Goal: Task Accomplishment & Management: Complete application form

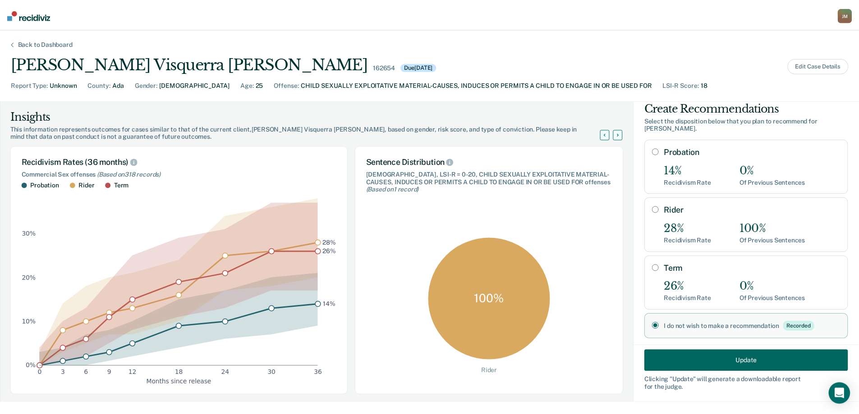
scroll to position [19, 0]
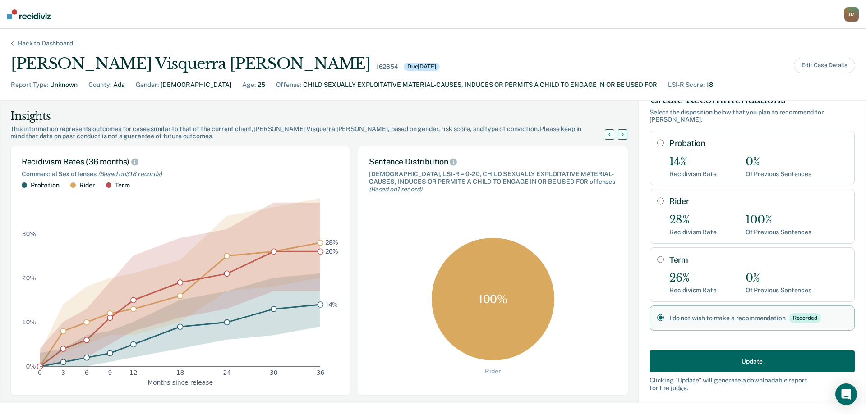
click at [51, 45] on div "Back to Dashboard" at bounding box center [45, 44] width 77 height 8
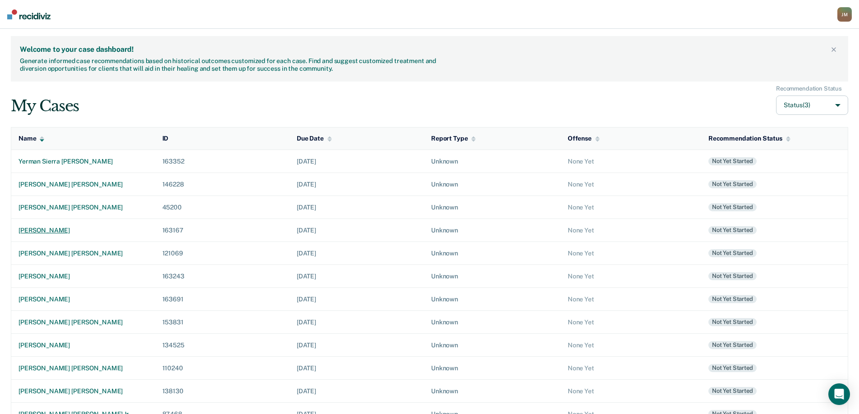
click at [66, 230] on div "[PERSON_NAME]" at bounding box center [82, 231] width 129 height 8
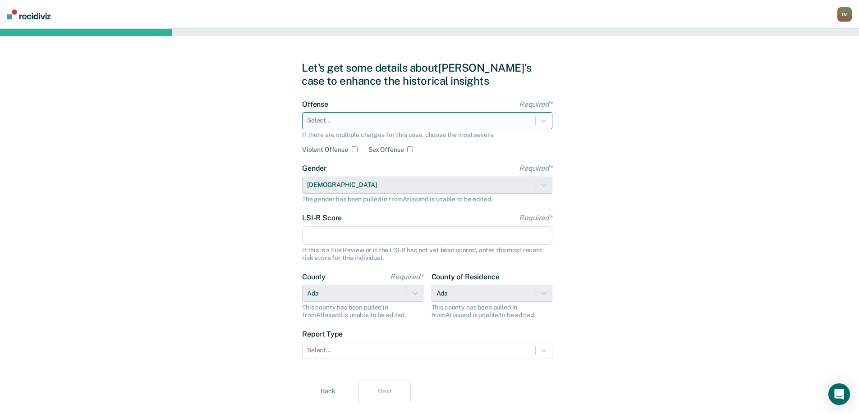
click at [351, 124] on div at bounding box center [419, 120] width 224 height 9
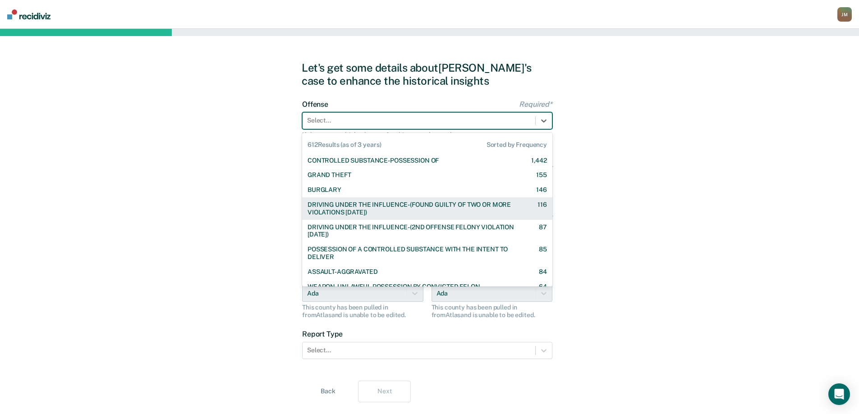
click at [395, 207] on div "DRIVING UNDER THE INFLUENCE-(FOUND GUILTY OF TWO OR MORE VIOLATIONS [DATE])" at bounding box center [415, 208] width 214 height 15
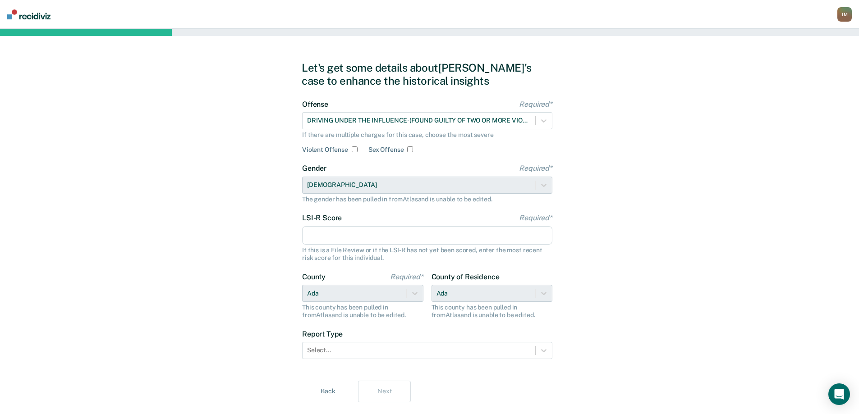
click at [366, 239] on input "LSI-R Score Required*" at bounding box center [427, 235] width 250 height 19
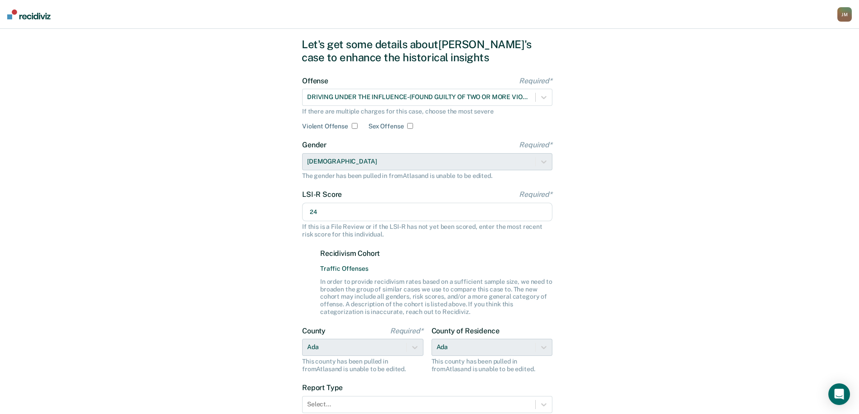
scroll to position [98, 0]
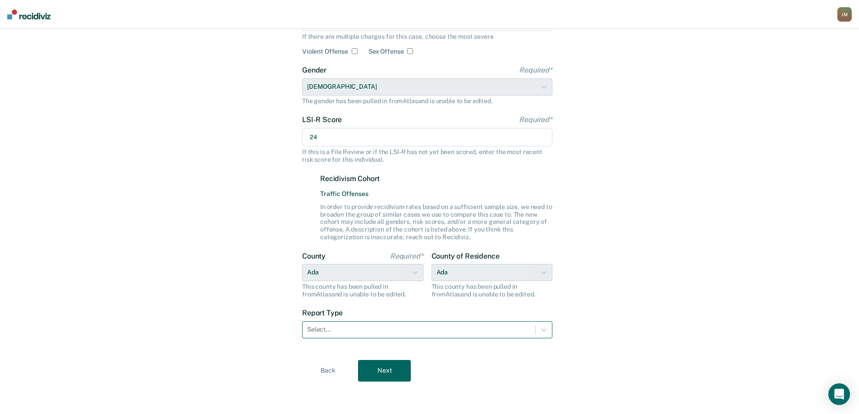
type input "24"
click at [366, 335] on div "Select..." at bounding box center [419, 329] width 233 height 13
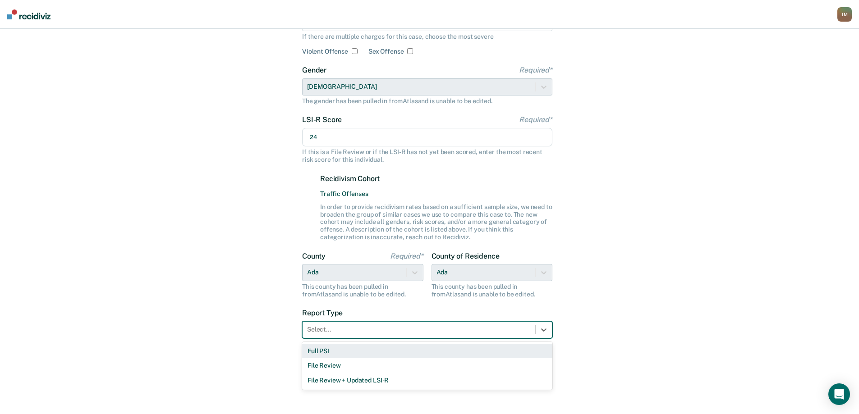
click at [332, 352] on div "Full PSI" at bounding box center [427, 351] width 250 height 15
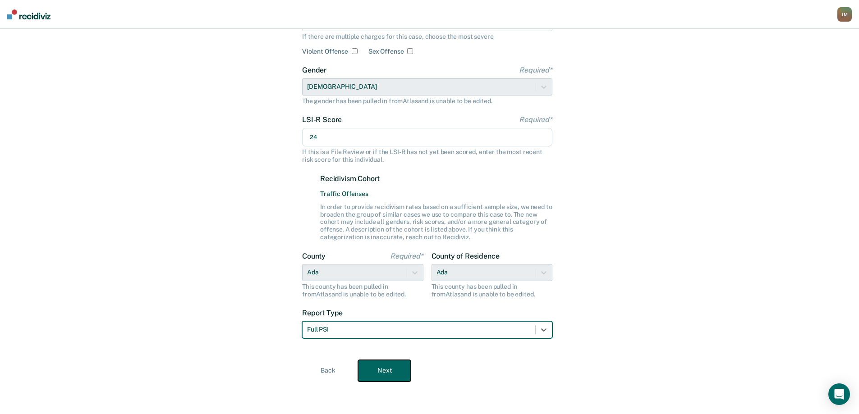
click at [382, 367] on button "Next" at bounding box center [384, 371] width 53 height 22
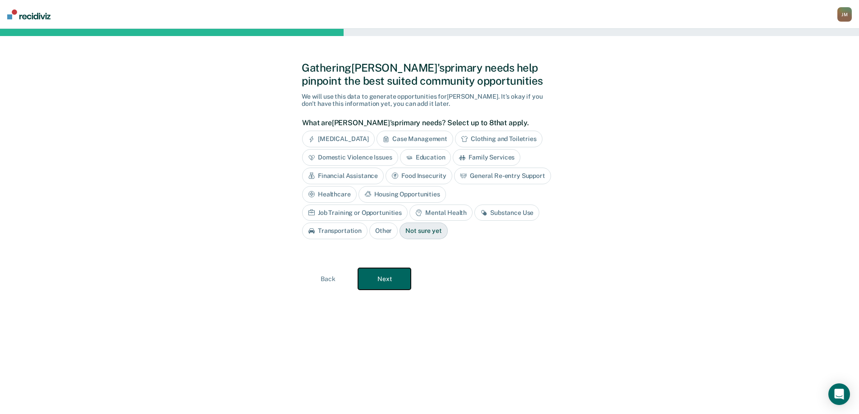
scroll to position [0, 0]
click at [370, 142] on div "[MEDICAL_DATA]" at bounding box center [342, 139] width 73 height 17
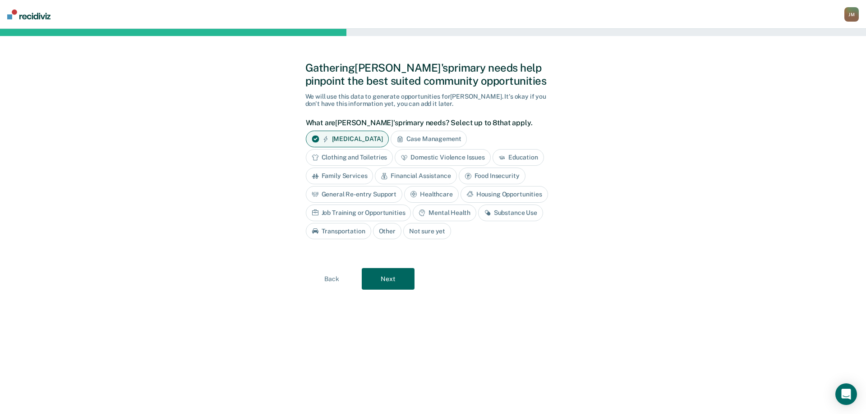
click at [432, 142] on div "Case Management" at bounding box center [429, 139] width 77 height 17
click at [458, 212] on div "Mental Health" at bounding box center [444, 213] width 63 height 17
click at [511, 215] on div "Substance Use" at bounding box center [520, 213] width 65 height 17
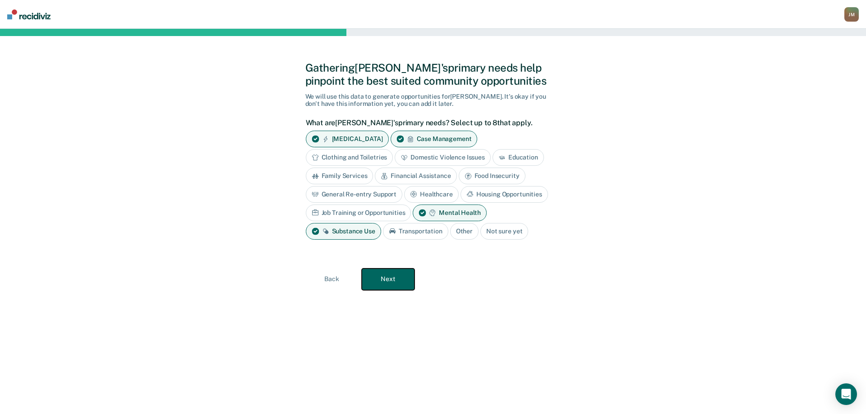
click at [399, 280] on button "Next" at bounding box center [388, 280] width 53 height 22
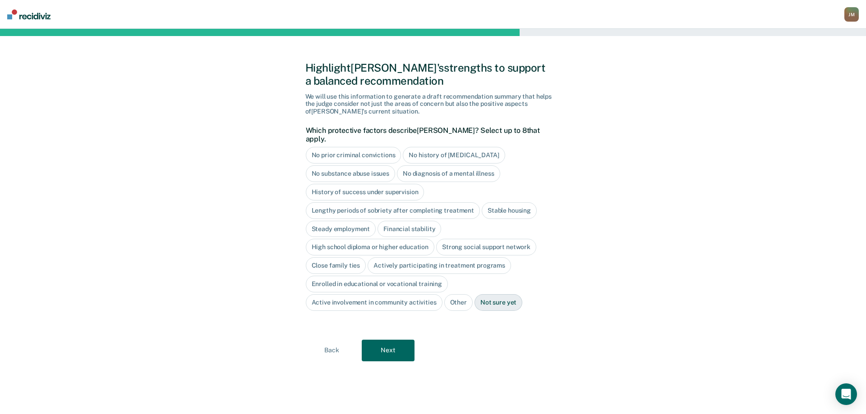
click at [414, 221] on div "Financial stability" at bounding box center [409, 229] width 64 height 17
click at [391, 242] on div "High school diploma or higher education" at bounding box center [370, 247] width 129 height 17
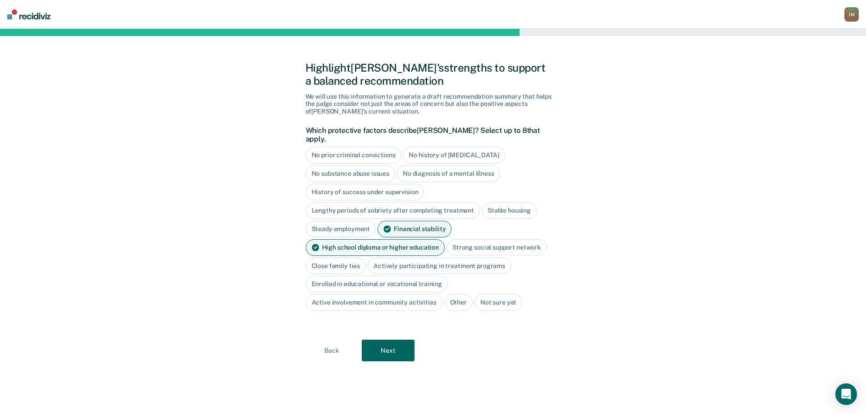
click at [418, 299] on div "Active involvement in community activities" at bounding box center [374, 302] width 137 height 17
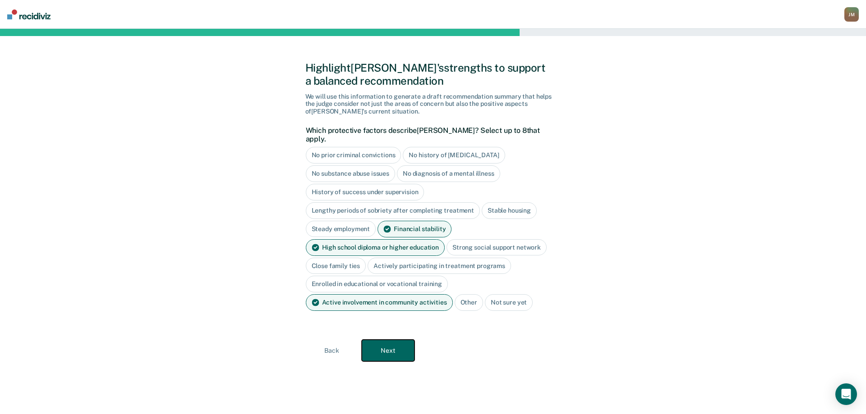
click at [409, 344] on button "Next" at bounding box center [388, 351] width 53 height 22
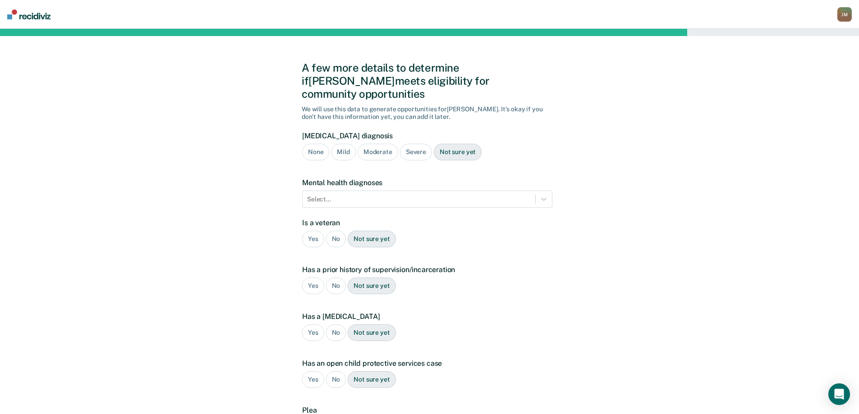
click at [453, 144] on div "Not sure yet" at bounding box center [458, 152] width 48 height 17
click at [418, 195] on div at bounding box center [419, 199] width 224 height 9
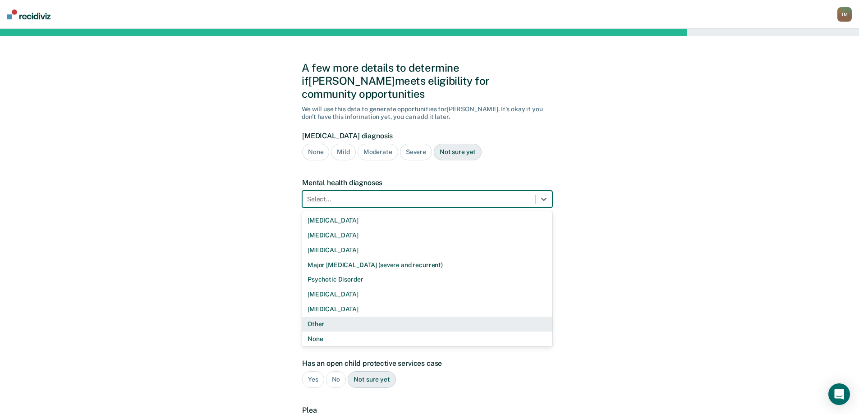
click at [337, 317] on div "Other" at bounding box center [427, 324] width 250 height 15
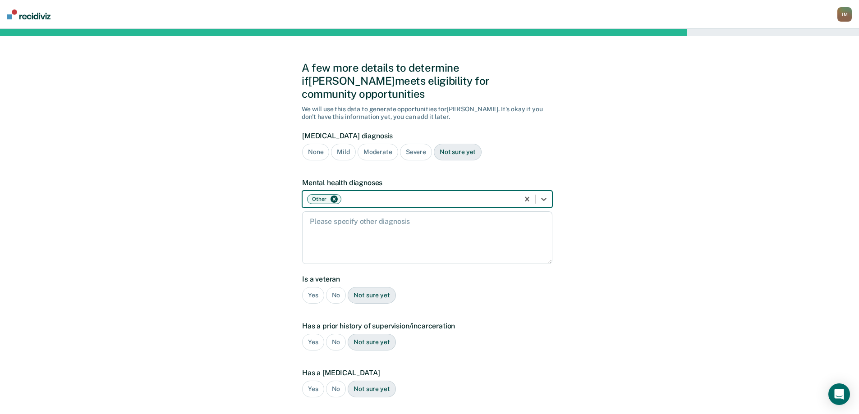
click at [363, 195] on div at bounding box center [428, 199] width 171 height 9
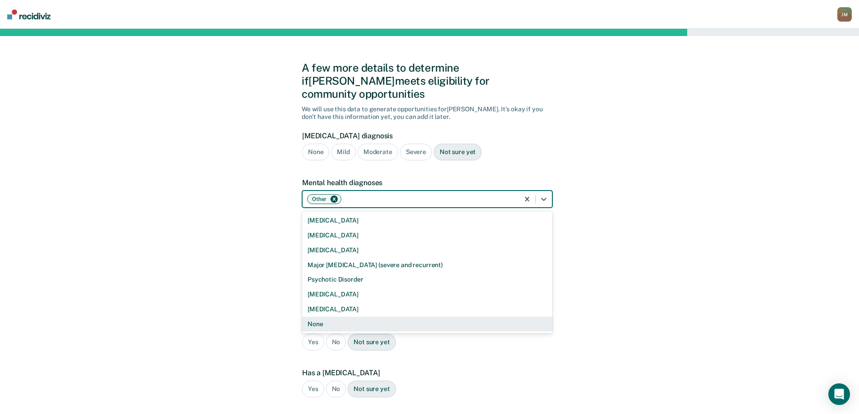
click at [324, 317] on div "None" at bounding box center [427, 324] width 250 height 15
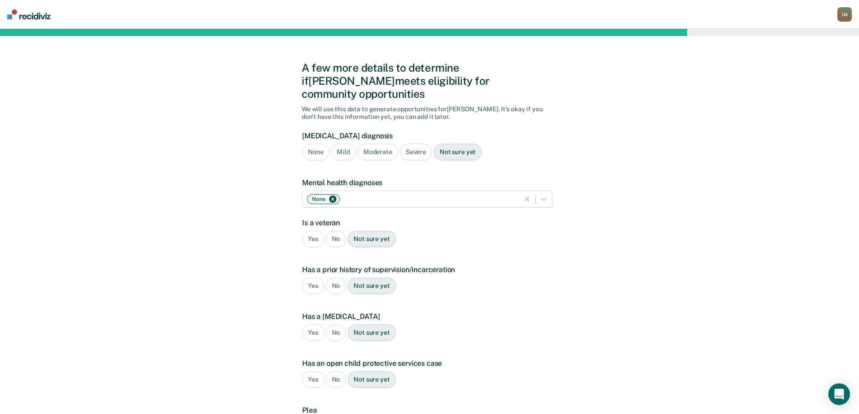
click at [339, 231] on div "No" at bounding box center [336, 239] width 20 height 17
click at [313, 278] on div "Yes" at bounding box center [313, 286] width 22 height 17
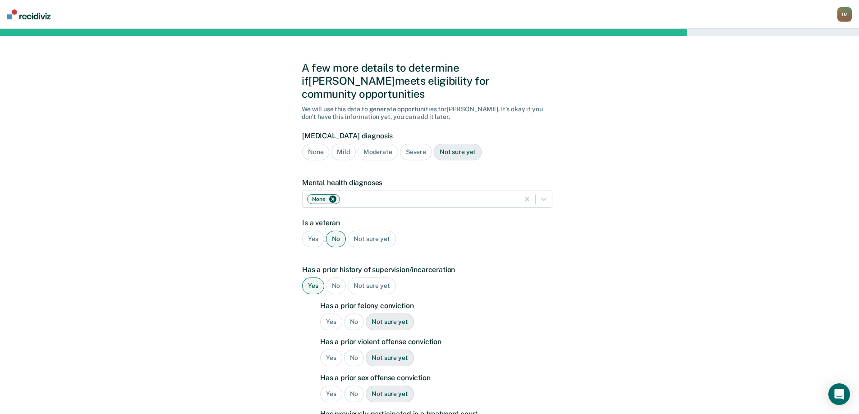
click at [358, 314] on div "No" at bounding box center [354, 322] width 20 height 17
click at [336, 350] on div "Yes" at bounding box center [331, 358] width 22 height 17
click at [347, 386] on div "No" at bounding box center [354, 394] width 20 height 17
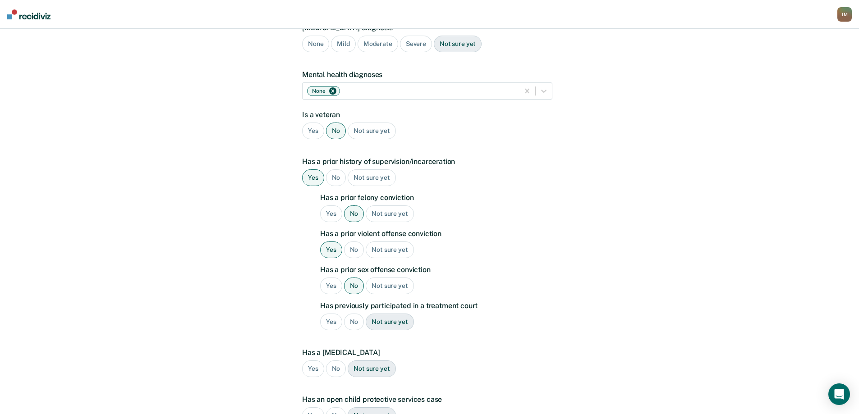
scroll to position [135, 0]
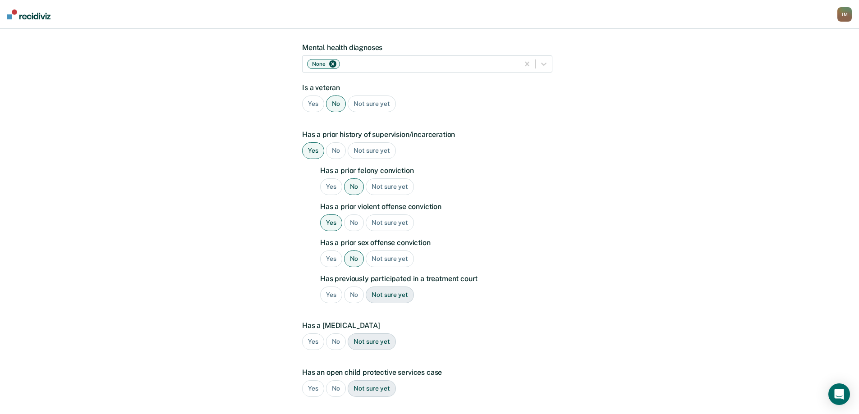
click at [358, 287] on div "No" at bounding box center [354, 295] width 20 height 17
click at [336, 334] on div "No" at bounding box center [336, 342] width 20 height 17
click at [335, 381] on div "No" at bounding box center [336, 389] width 20 height 17
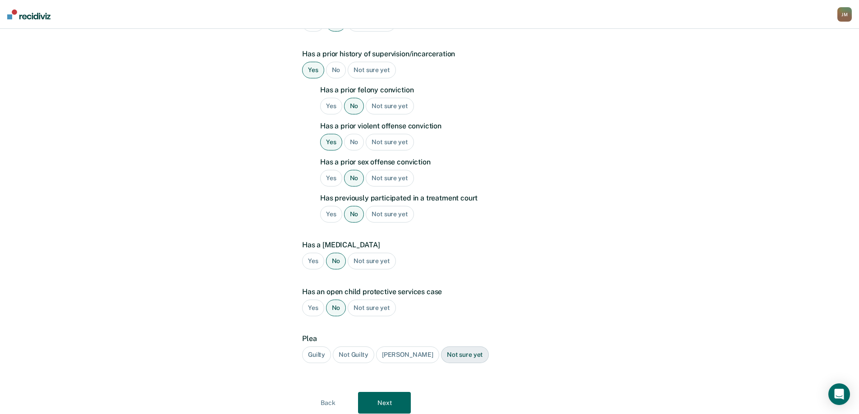
scroll to position [225, 0]
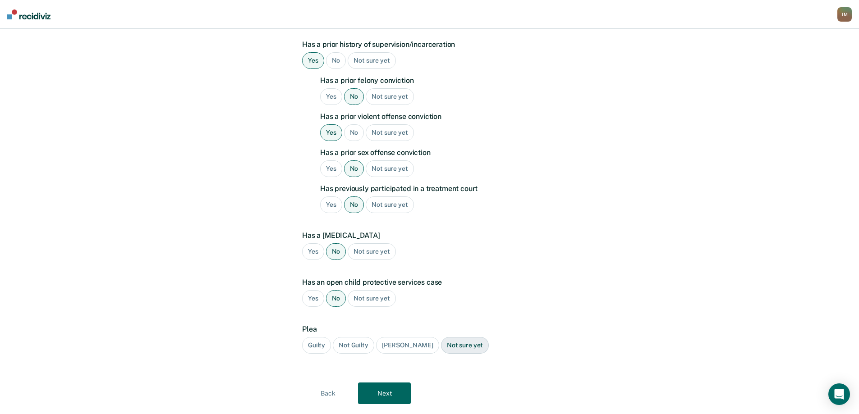
click at [317, 337] on div "Guilty" at bounding box center [316, 345] width 29 height 17
click at [400, 383] on button "Next" at bounding box center [384, 394] width 53 height 22
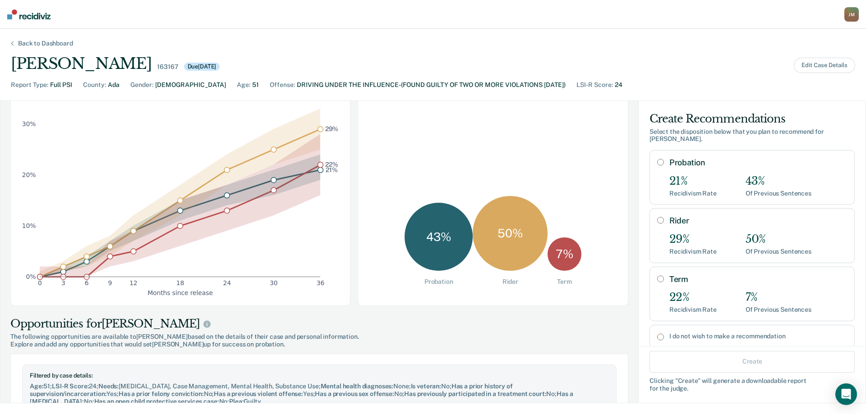
scroll to position [90, 0]
click at [516, 243] on div "50 %" at bounding box center [510, 233] width 75 height 75
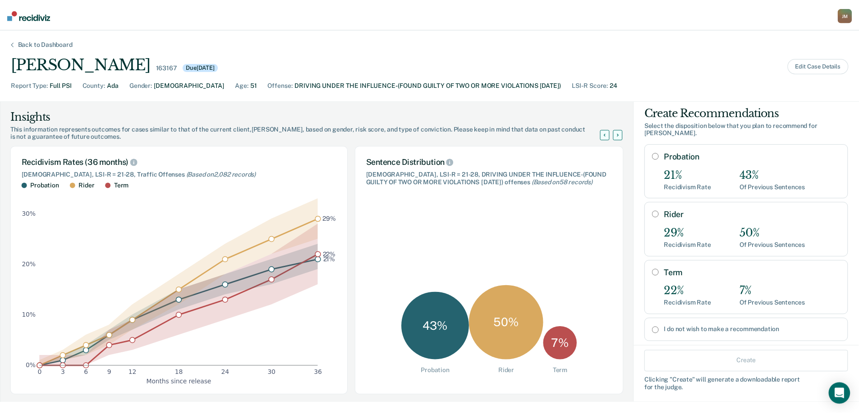
scroll to position [0, 0]
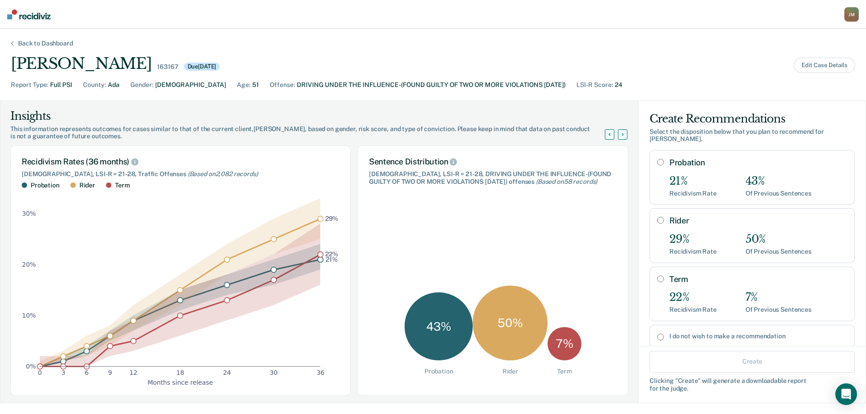
click at [657, 217] on input "Rider" at bounding box center [660, 220] width 7 height 7
radio input "true"
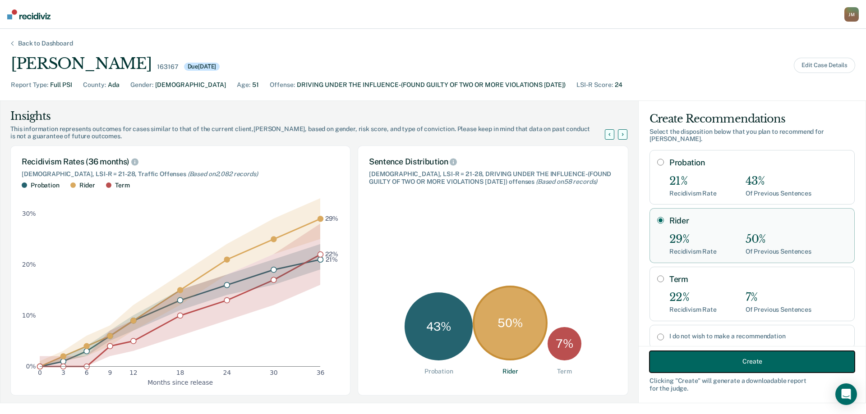
click at [731, 359] on button "Create" at bounding box center [751, 362] width 205 height 22
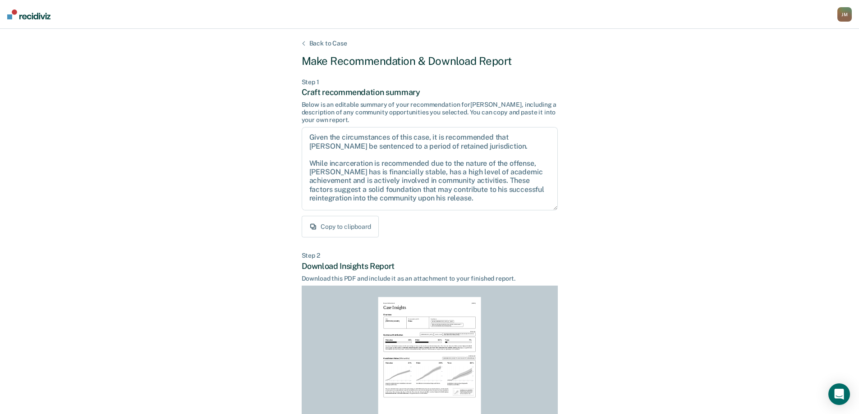
click at [343, 42] on div "Back to Case" at bounding box center [329, 44] width 60 height 8
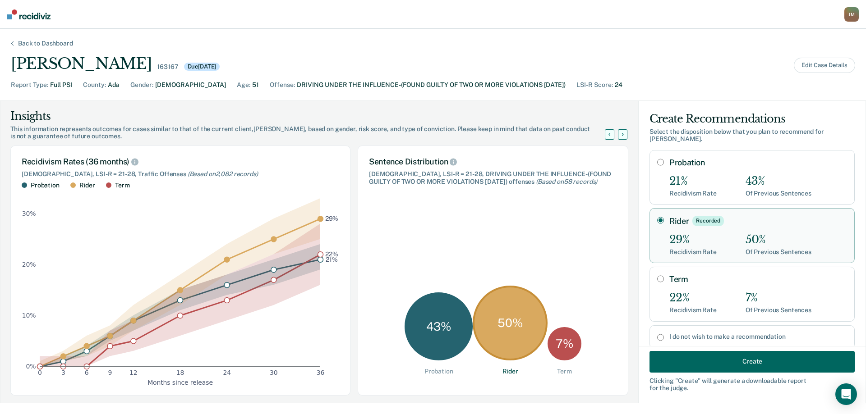
click at [661, 153] on div "Probation 21% Recidivism Rate 43% Of Previous Sentences" at bounding box center [751, 177] width 205 height 55
radio input "true"
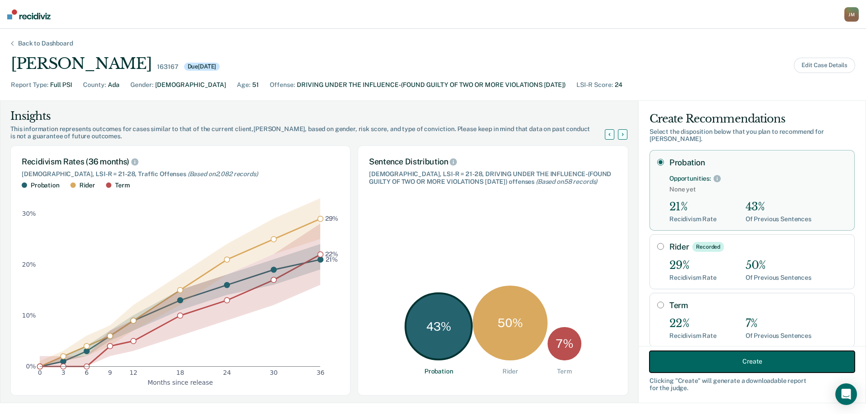
click at [712, 370] on button "Create" at bounding box center [751, 362] width 205 height 22
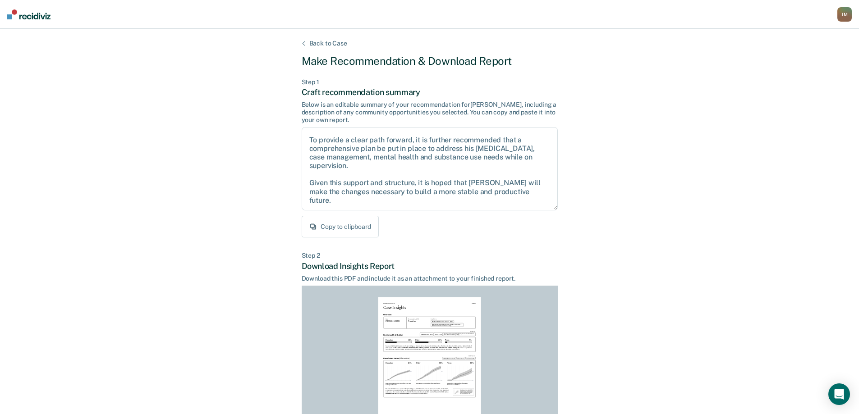
scroll to position [58, 0]
click at [335, 234] on button "Copy to clipboard" at bounding box center [340, 227] width 77 height 22
click at [323, 41] on div "Back to Case" at bounding box center [329, 44] width 60 height 8
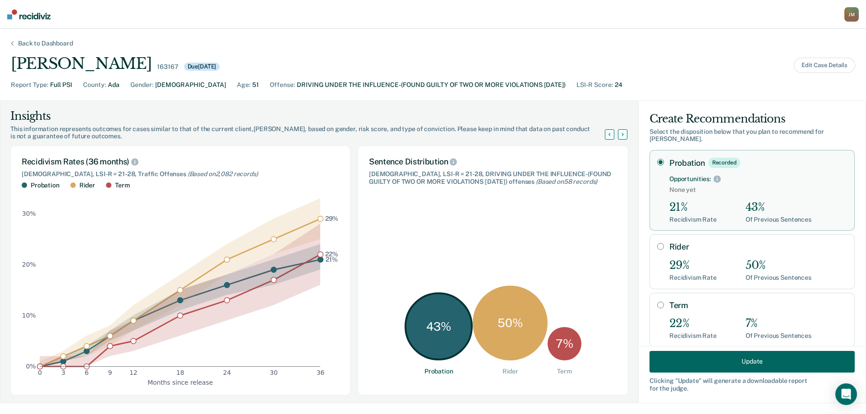
click at [657, 243] on input "Rider" at bounding box center [660, 246] width 7 height 7
radio input "true"
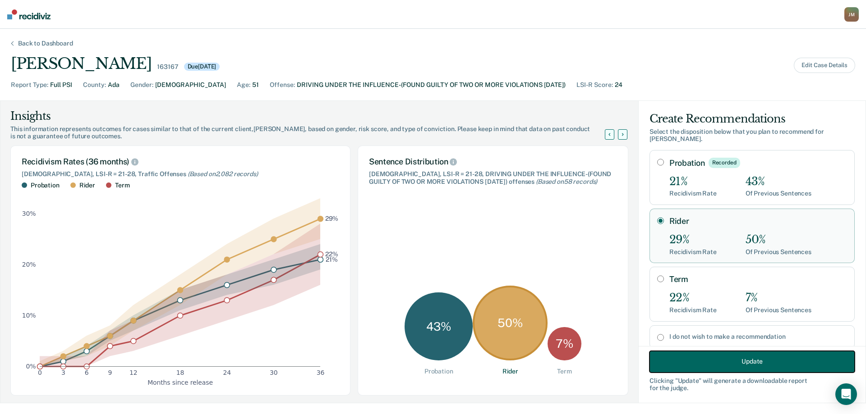
click at [724, 364] on button "Update" at bounding box center [751, 362] width 205 height 22
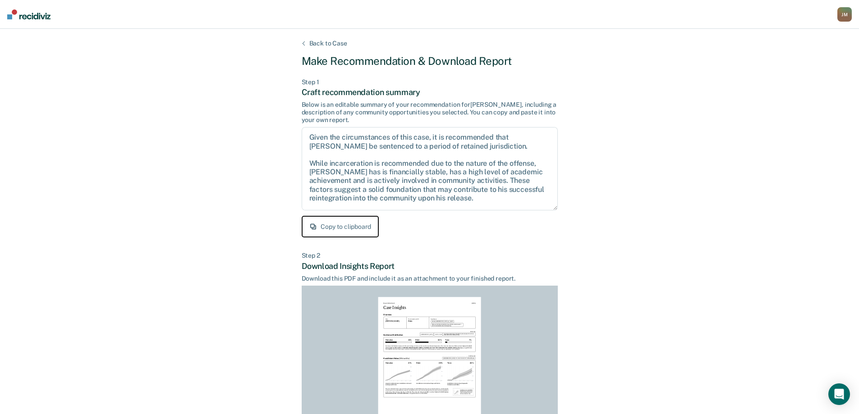
click at [330, 224] on button "Copy to clipboard" at bounding box center [340, 227] width 77 height 22
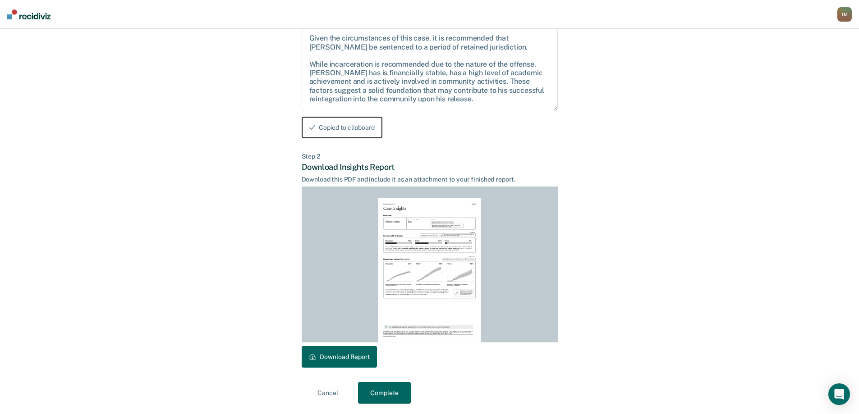
scroll to position [100, 0]
click at [351, 358] on button "Download Report" at bounding box center [339, 357] width 75 height 22
click at [387, 385] on button "Complete" at bounding box center [384, 393] width 53 height 22
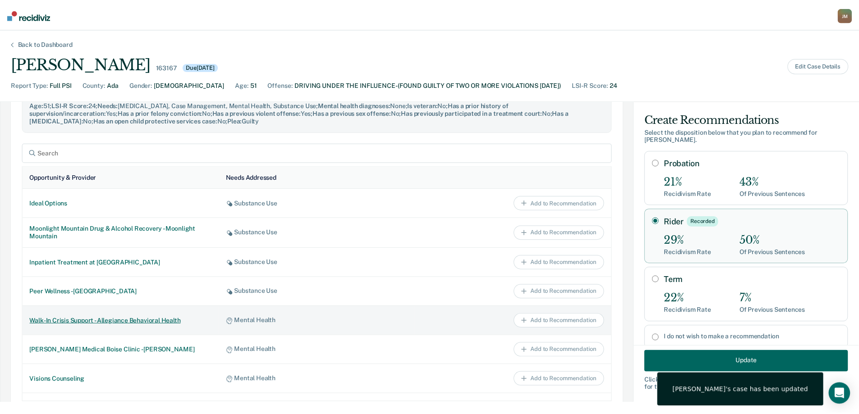
scroll to position [406, 0]
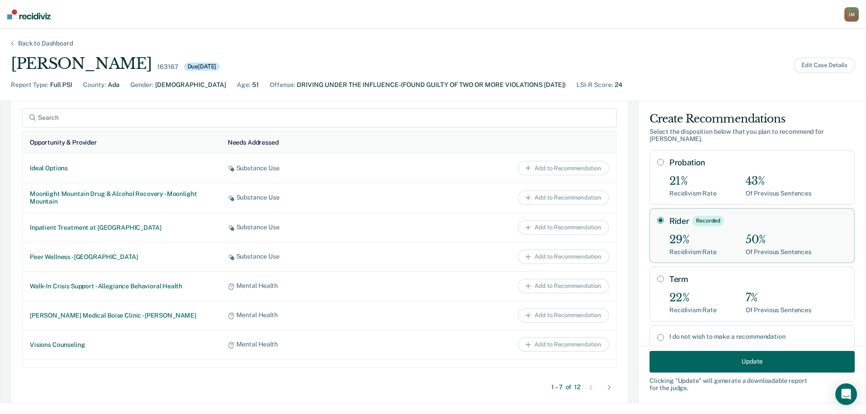
click at [657, 154] on div "Probation 21% Recidivism Rate 43% Of Previous Sentences" at bounding box center [751, 177] width 205 height 55
radio input "true"
radio input "false"
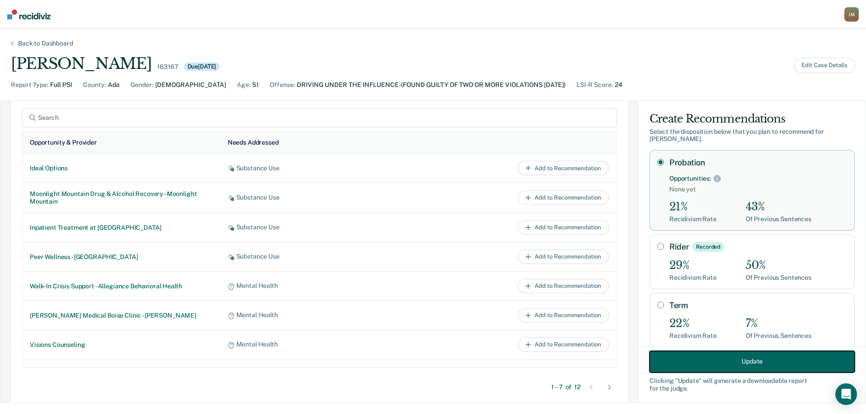
click at [708, 360] on button "Update" at bounding box center [751, 362] width 205 height 22
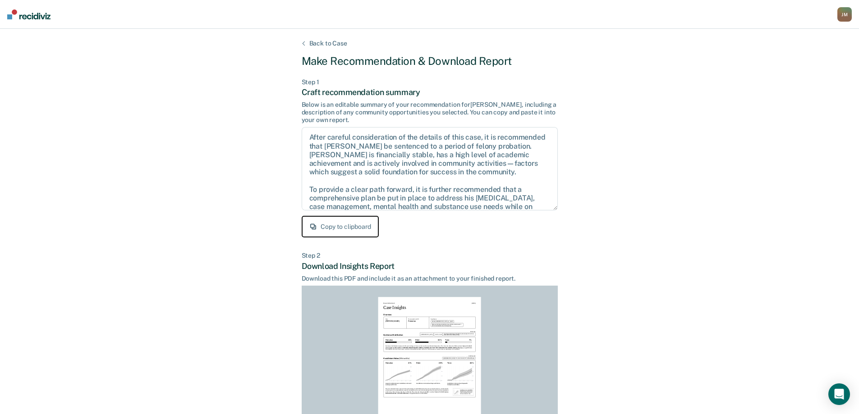
click at [352, 226] on button "Copy to clipboard" at bounding box center [340, 227] width 77 height 22
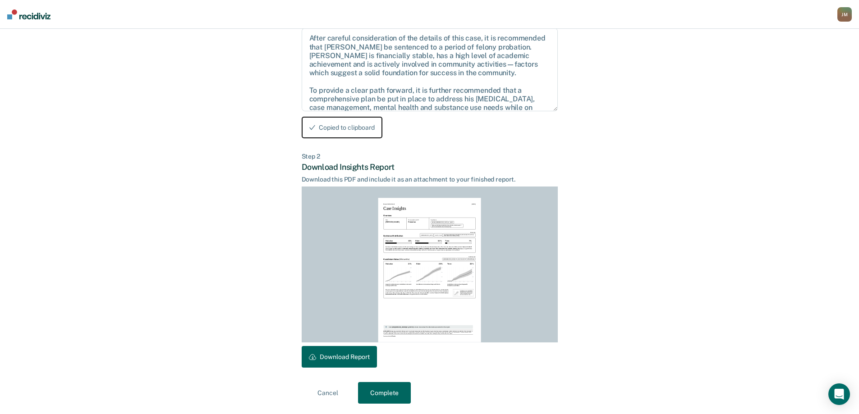
scroll to position [100, 0]
click at [336, 357] on button "Download Report" at bounding box center [339, 357] width 75 height 22
